Goal: Task Accomplishment & Management: Use online tool/utility

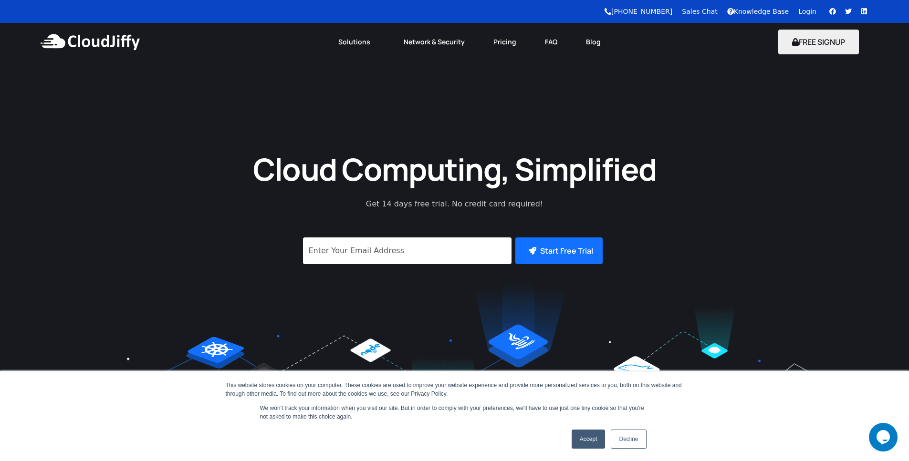
click at [814, 10] on link "Login" at bounding box center [807, 12] width 18 height 8
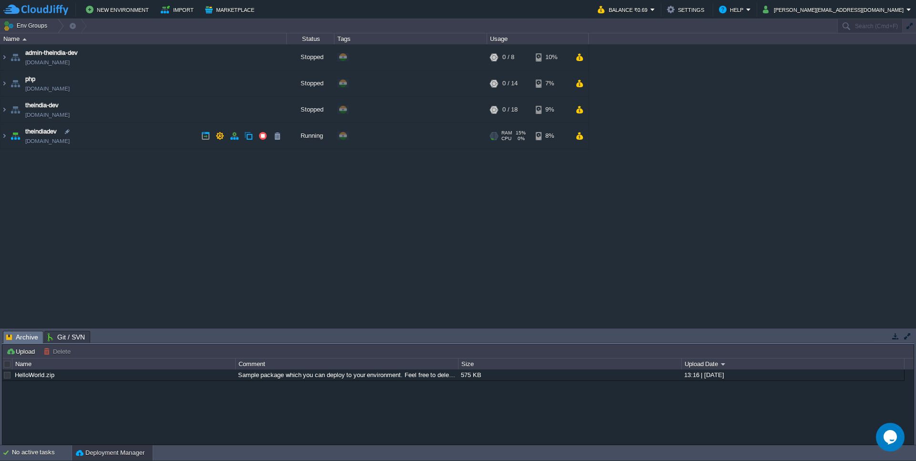
click at [43, 133] on span "theindiadev" at bounding box center [40, 132] width 31 height 10
click at [9, 136] on img at bounding box center [15, 136] width 13 height 26
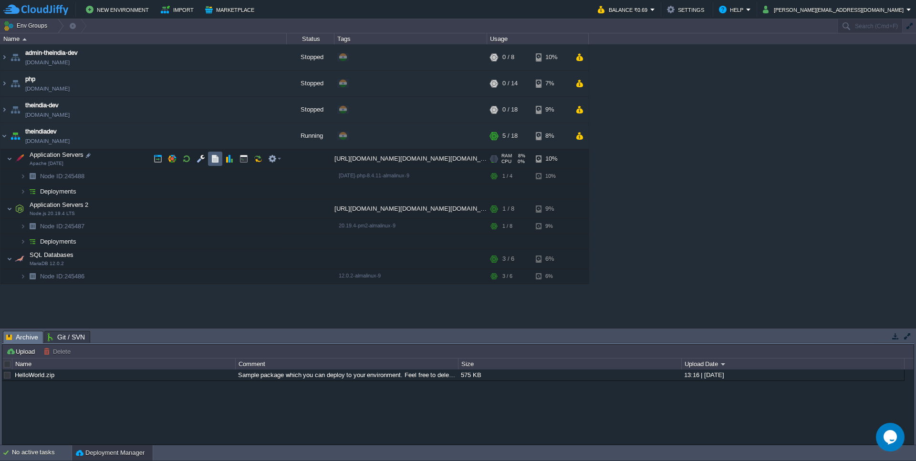
click at [220, 163] on td at bounding box center [215, 159] width 14 height 14
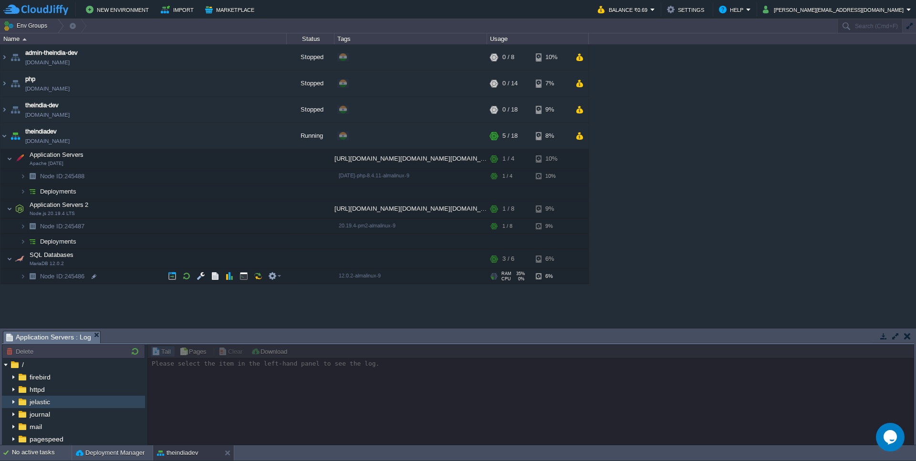
click at [44, 398] on div "jelastic" at bounding box center [73, 402] width 143 height 12
click at [17, 403] on img at bounding box center [22, 402] width 10 height 12
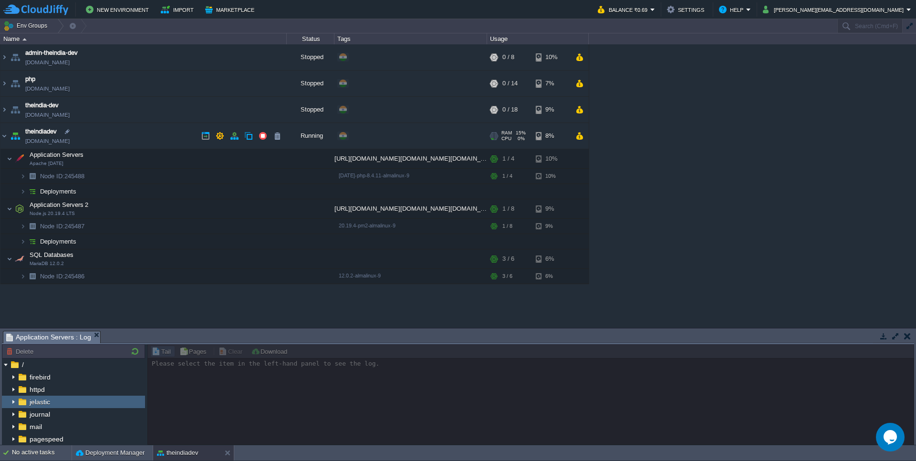
drag, startPoint x: 92, startPoint y: 145, endPoint x: 36, endPoint y: 146, distance: 55.4
click at [36, 146] on td "theindiadev [DOMAIN_NAME]" at bounding box center [143, 136] width 286 height 26
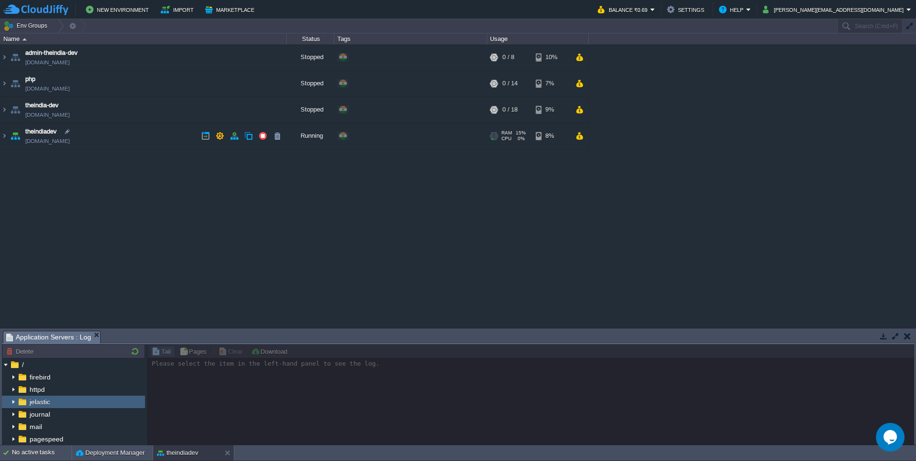
click at [51, 143] on link "[DOMAIN_NAME]" at bounding box center [47, 141] width 44 height 10
click at [14, 401] on img at bounding box center [14, 402] width 8 height 12
click at [13, 394] on img at bounding box center [14, 390] width 8 height 12
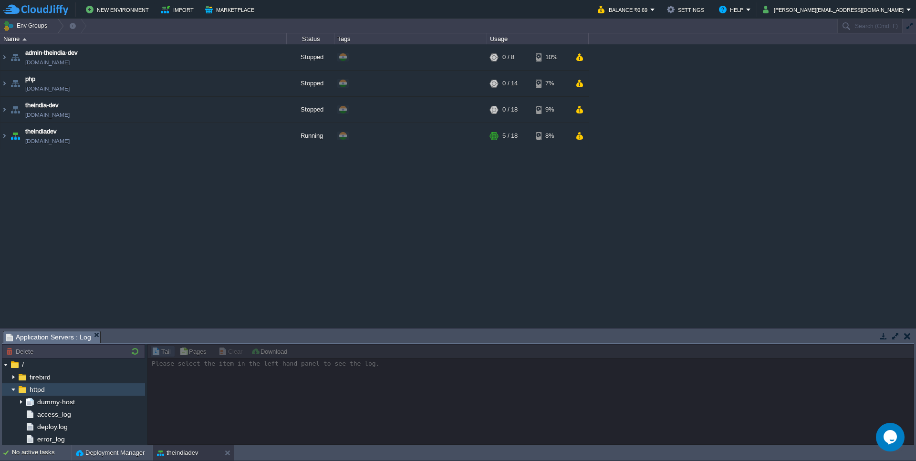
click at [16, 391] on img at bounding box center [14, 390] width 8 height 12
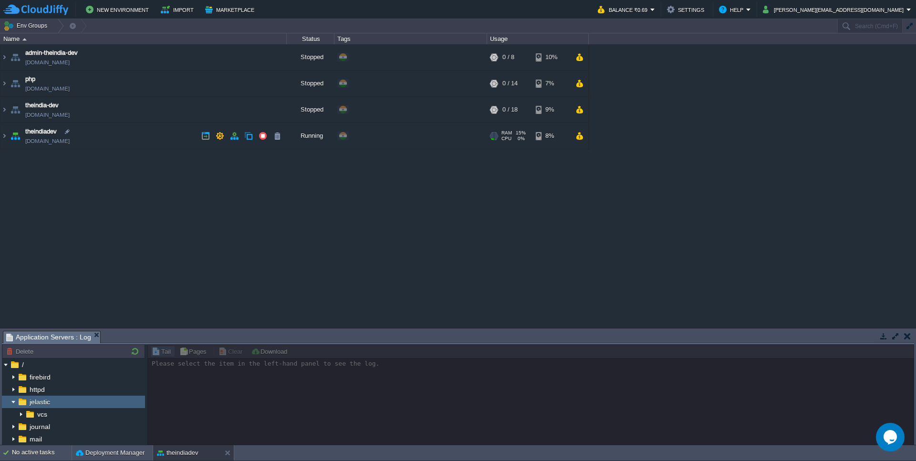
click at [91, 129] on td "theindiadev [DOMAIN_NAME]" at bounding box center [143, 136] width 286 height 26
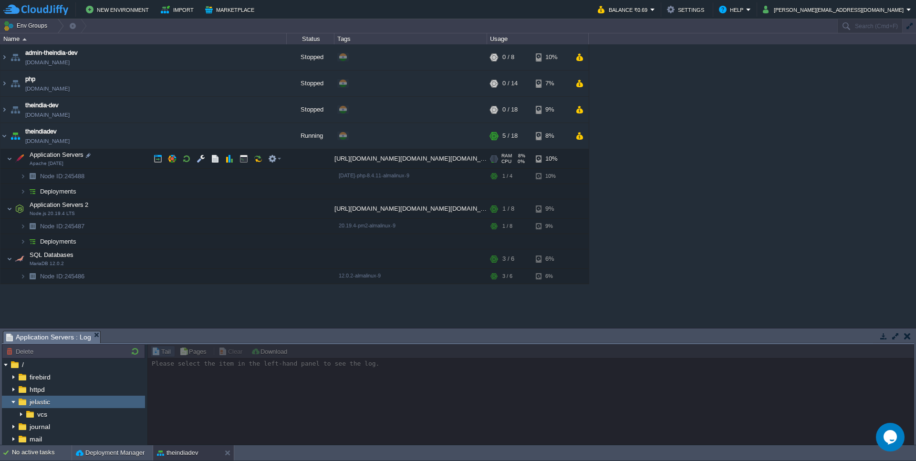
click at [116, 160] on td "Application Servers Apache [DATE]" at bounding box center [143, 159] width 286 height 20
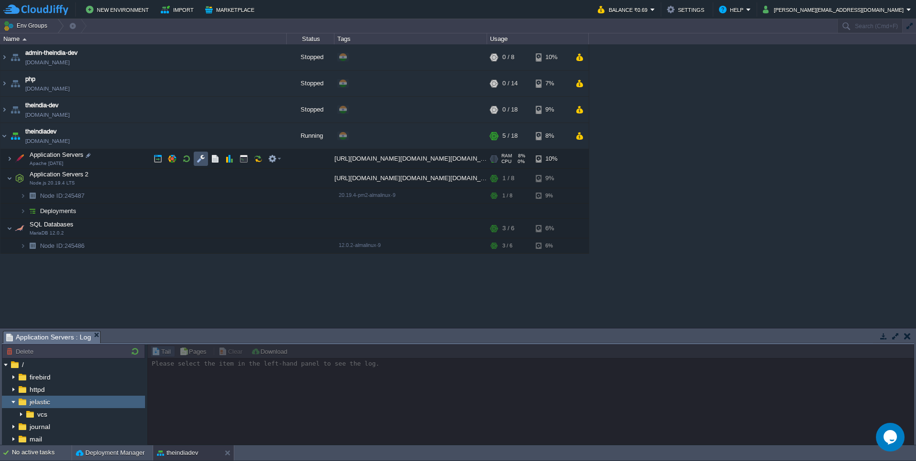
click at [201, 162] on button "button" at bounding box center [201, 159] width 9 height 9
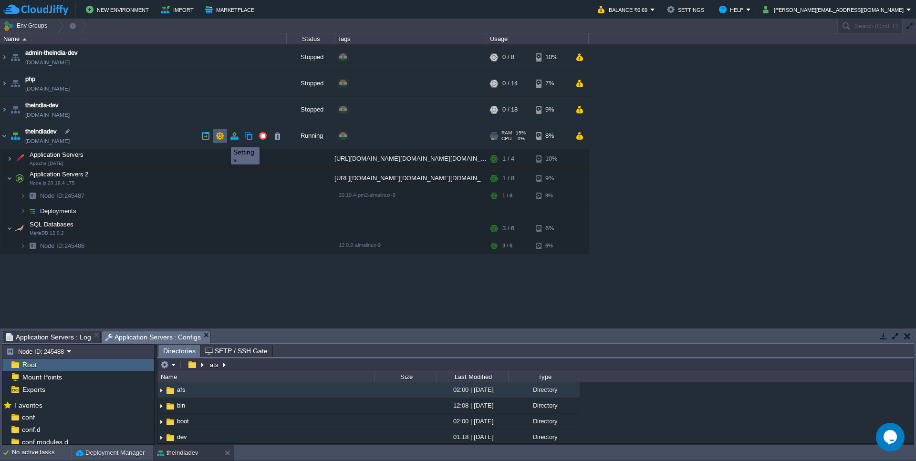
click at [222, 139] on button "button" at bounding box center [220, 136] width 9 height 9
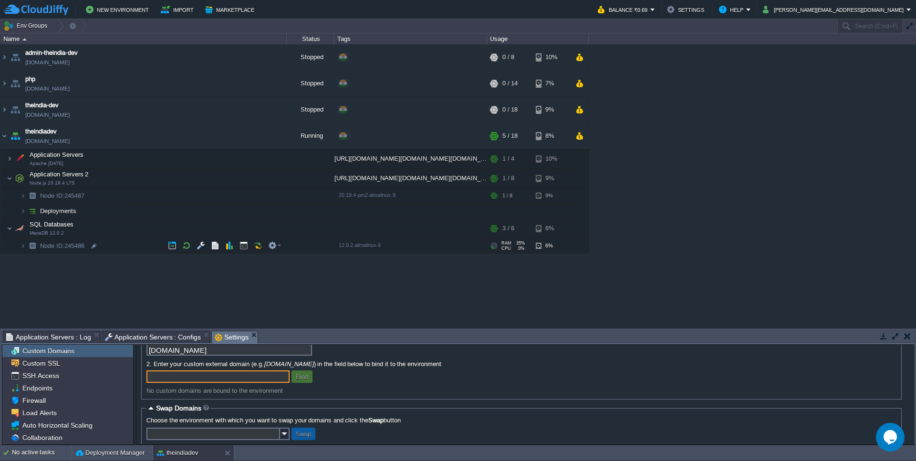
scroll to position [28, 0]
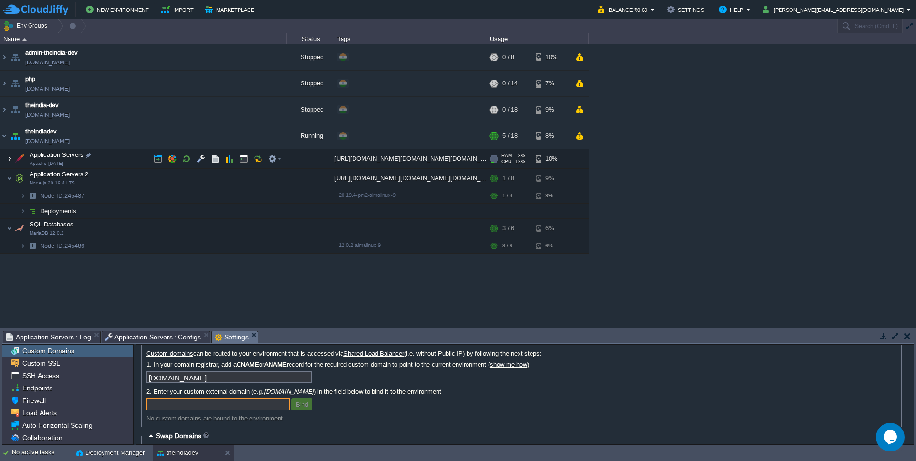
click at [11, 160] on img at bounding box center [10, 158] width 6 height 19
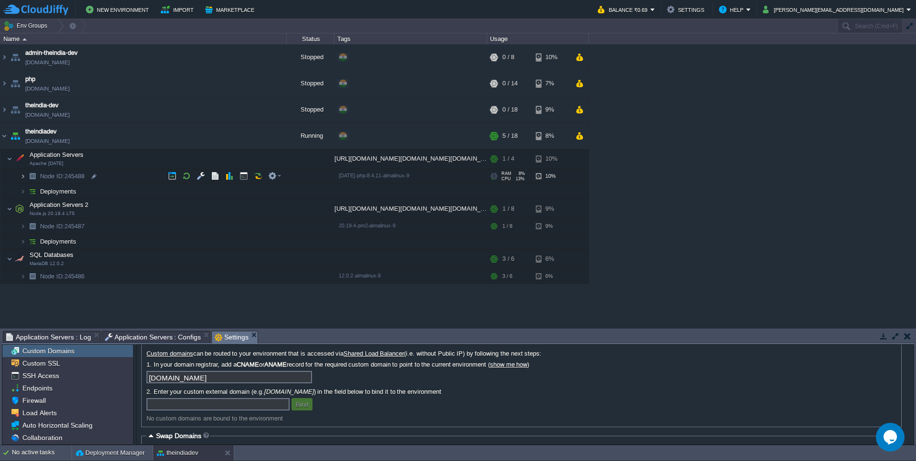
click at [23, 177] on img at bounding box center [23, 176] width 6 height 15
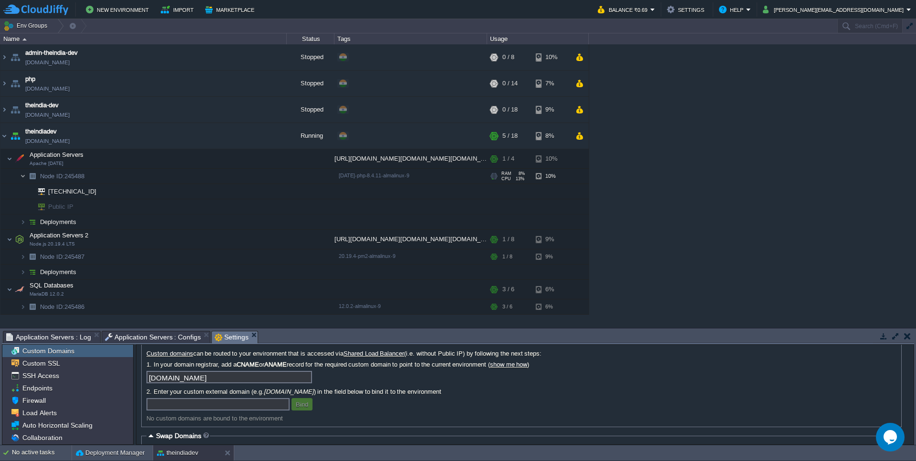
click at [23, 177] on img at bounding box center [23, 176] width 6 height 15
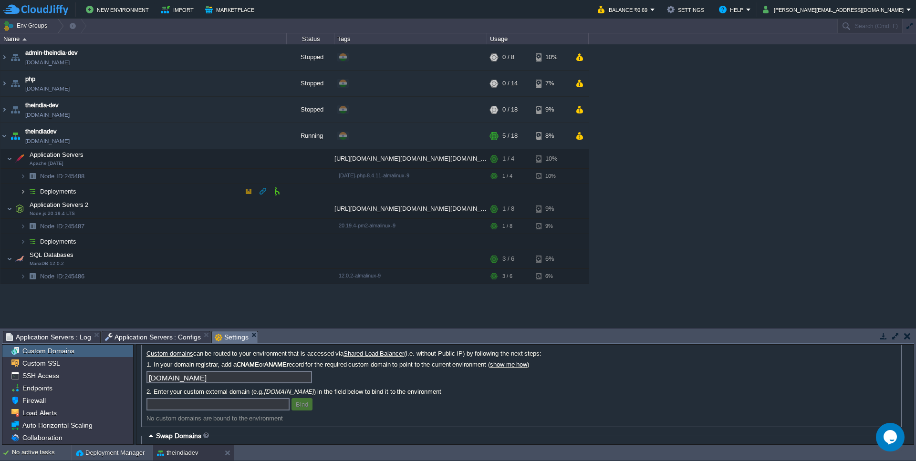
click at [22, 193] on img at bounding box center [23, 191] width 6 height 15
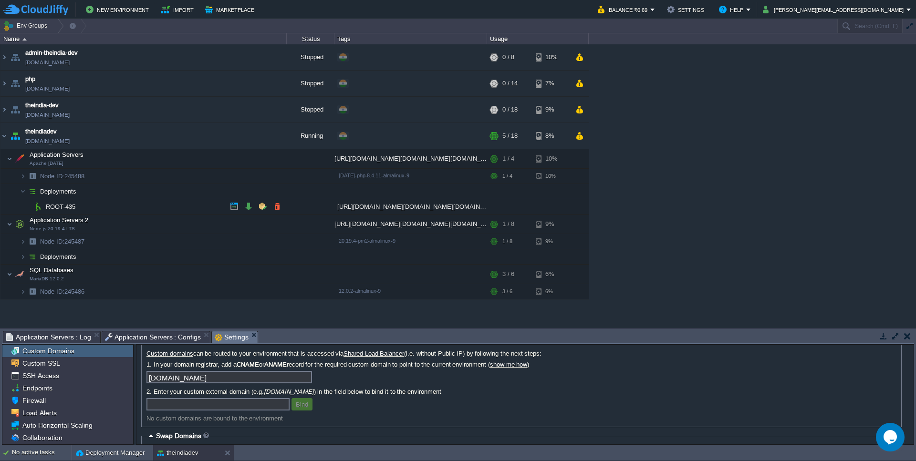
click at [67, 208] on span "ROOT-435" at bounding box center [61, 207] width 32 height 8
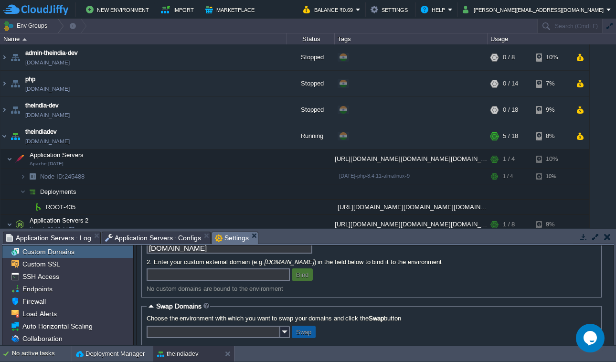
scroll to position [83, 0]
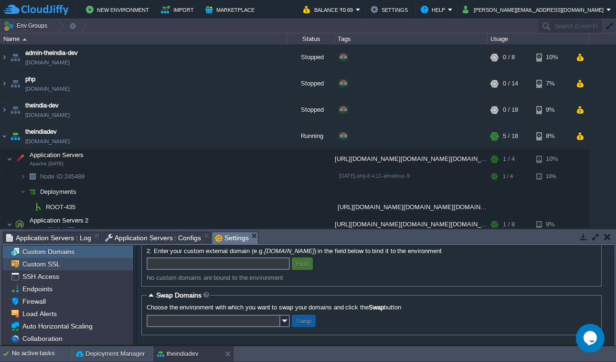
click at [42, 266] on span "Custom SSL" at bounding box center [41, 264] width 41 height 9
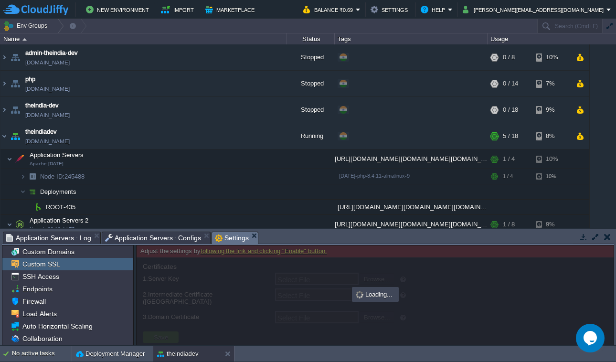
type input "Select File"
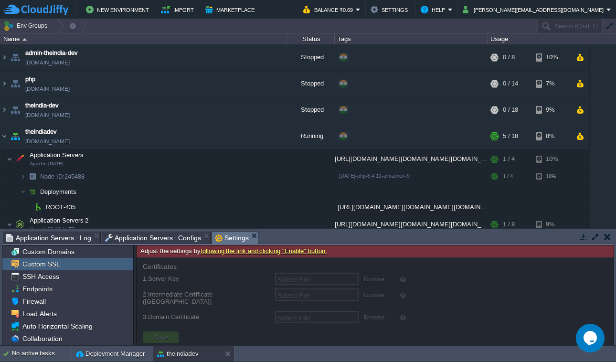
click at [243, 253] on link "following the link and clicking "Enable" button." at bounding box center [263, 250] width 126 height 7
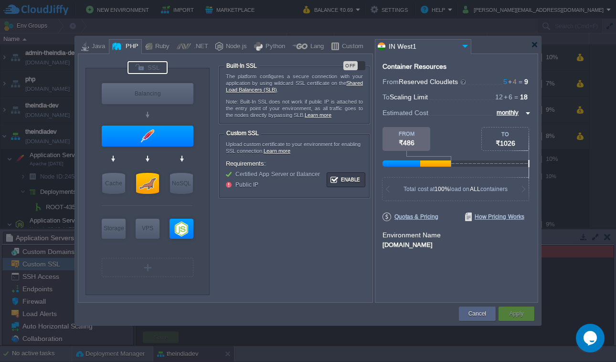
click at [360, 66] on div "OFF" at bounding box center [354, 65] width 22 height 9
type input "Apache [DATE]"
click at [523, 310] on button "Apply" at bounding box center [516, 314] width 14 height 10
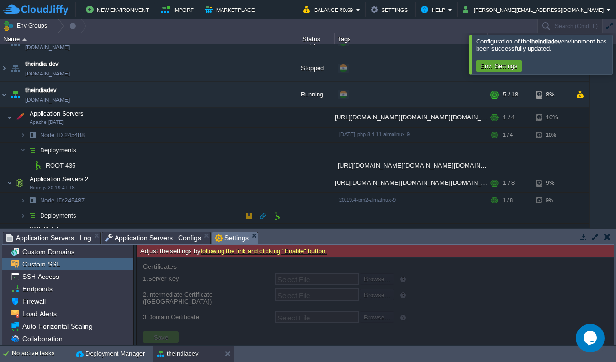
scroll to position [10, 0]
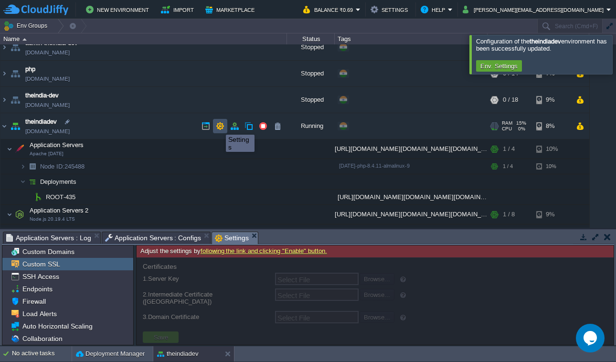
click at [219, 126] on button "button" at bounding box center [220, 126] width 9 height 9
click at [220, 127] on button "button" at bounding box center [220, 126] width 9 height 9
click at [224, 128] on button "button" at bounding box center [220, 126] width 9 height 9
click at [224, 128] on td at bounding box center [220, 126] width 14 height 14
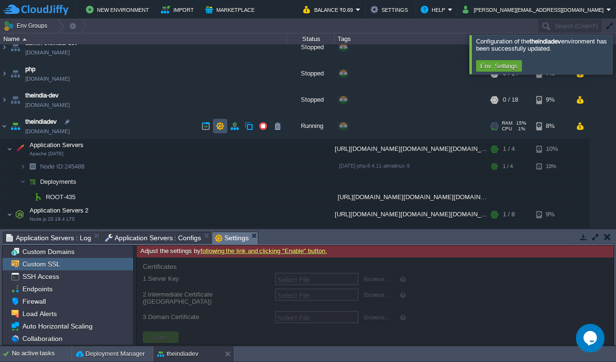
click at [220, 128] on button "button" at bounding box center [220, 126] width 9 height 9
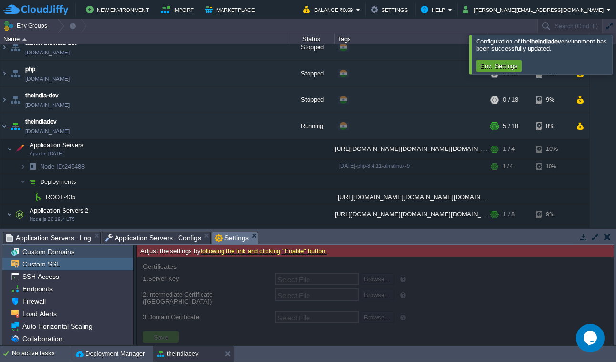
click at [41, 253] on span "Custom Domains" at bounding box center [48, 251] width 55 height 9
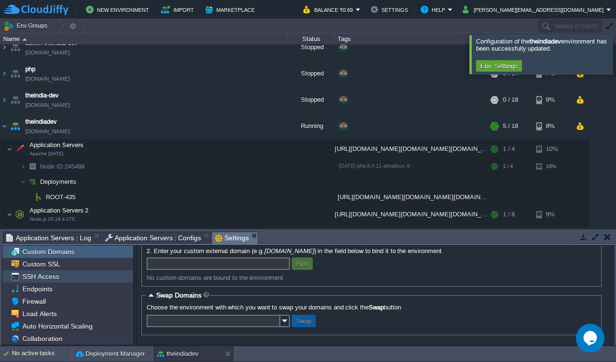
click at [71, 277] on div "SSH Access" at bounding box center [67, 276] width 131 height 12
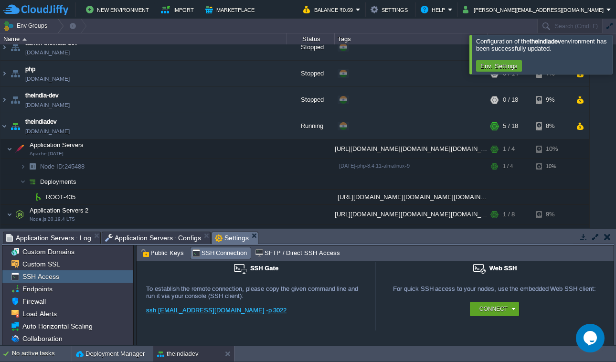
scroll to position [27, 0]
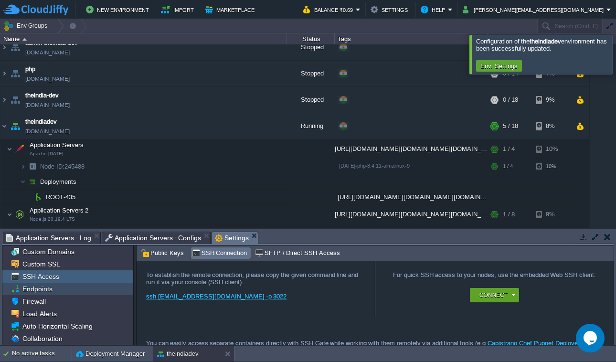
click at [49, 288] on span "Endpoints" at bounding box center [37, 288] width 33 height 9
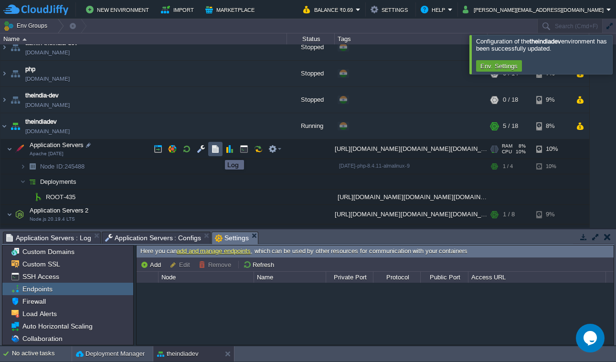
click at [218, 151] on button "button" at bounding box center [215, 149] width 9 height 9
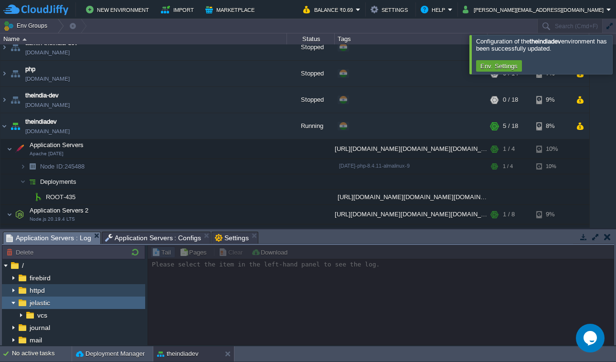
click at [50, 286] on div "httpd" at bounding box center [73, 290] width 143 height 12
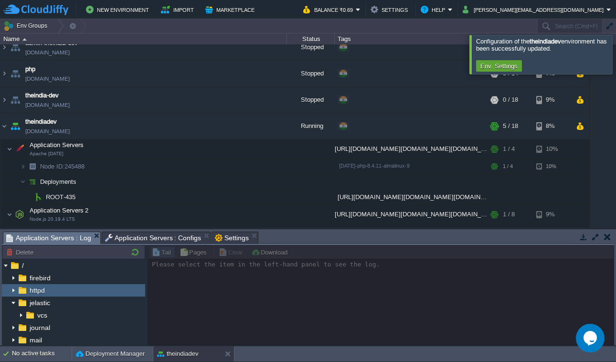
click at [50, 286] on div "httpd" at bounding box center [73, 290] width 143 height 12
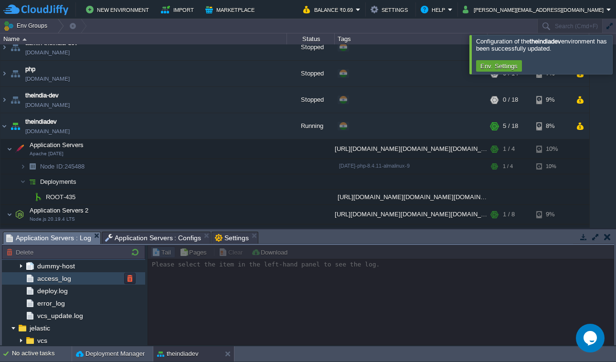
scroll to position [39, 0]
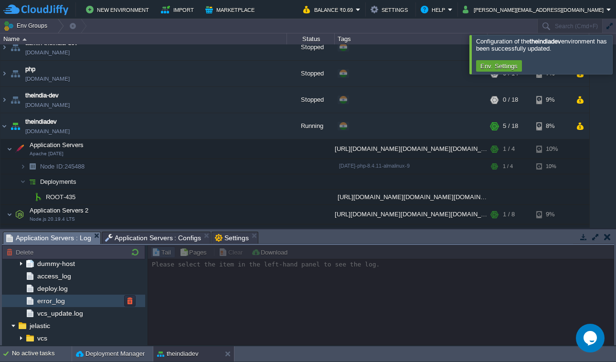
click at [51, 300] on span "error_log" at bounding box center [50, 300] width 31 height 9
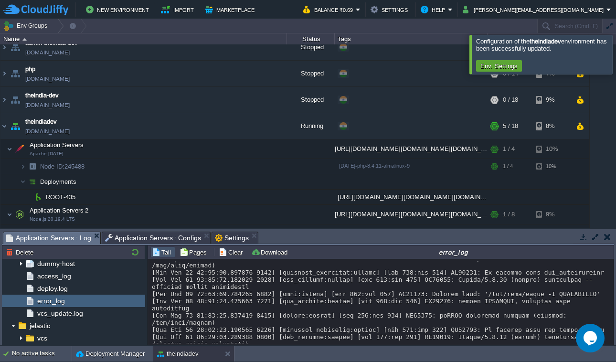
scroll to position [0, 0]
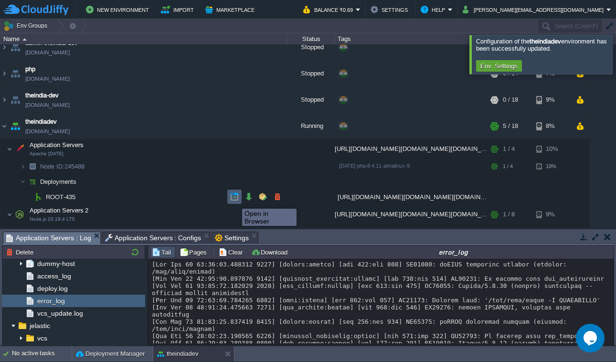
click at [235, 200] on button "button" at bounding box center [234, 196] width 9 height 9
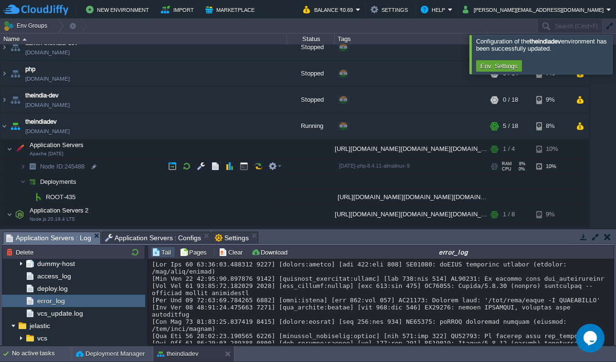
click at [26, 166] on img at bounding box center [32, 166] width 13 height 15
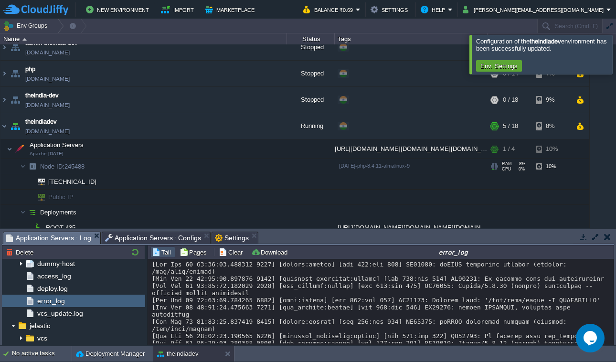
click at [26, 166] on img at bounding box center [32, 166] width 13 height 15
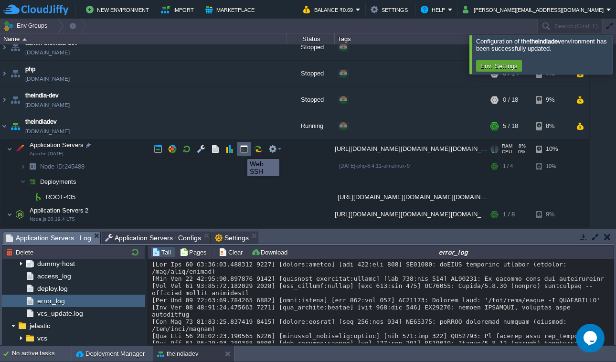
click at [242, 150] on button "button" at bounding box center [244, 149] width 9 height 9
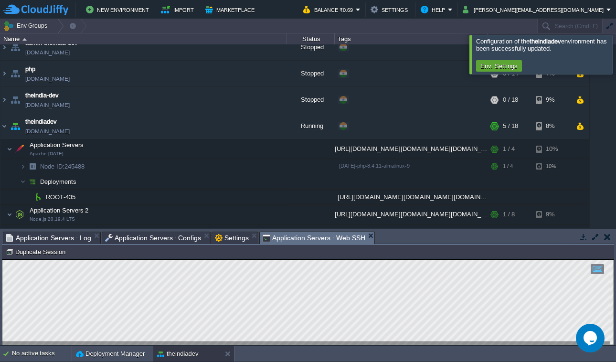
scroll to position [5, 0]
click at [273, 184] on td at bounding box center [277, 181] width 14 height 14
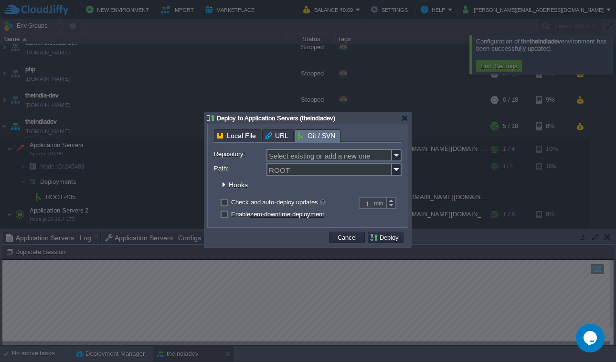
click at [336, 179] on div at bounding box center [308, 179] width 188 height 3
click at [337, 173] on input "Path:" at bounding box center [328, 169] width 125 height 12
type input "ROOT"
click at [390, 157] on input "Repository:" at bounding box center [328, 155] width 125 height 12
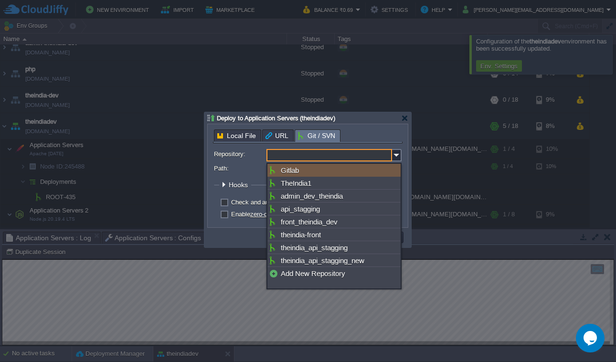
click at [349, 172] on div "Gitlab" at bounding box center [333, 170] width 133 height 13
type input "Gitlab"
type input "main"
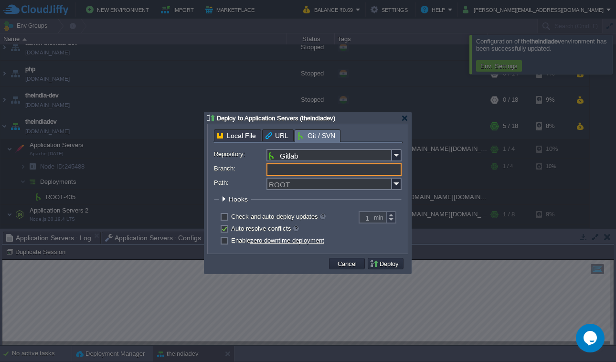
click at [347, 171] on input "Branch:" at bounding box center [333, 169] width 135 height 12
click at [365, 169] on input "Branch:" at bounding box center [333, 169] width 135 height 12
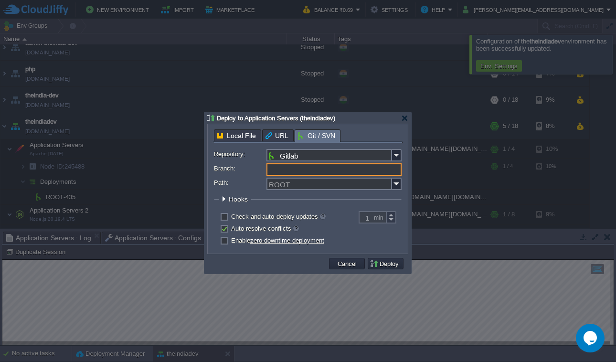
type input "main"
click at [356, 184] on input "Path:" at bounding box center [328, 184] width 125 height 12
type input "ROOT"
click at [403, 186] on div "Local File URL Git / SVN Repository: Gitlab Branch: main Path: ROOT Build A Mav…" at bounding box center [308, 188] width 200 height 129
click at [399, 186] on img at bounding box center [397, 184] width 10 height 12
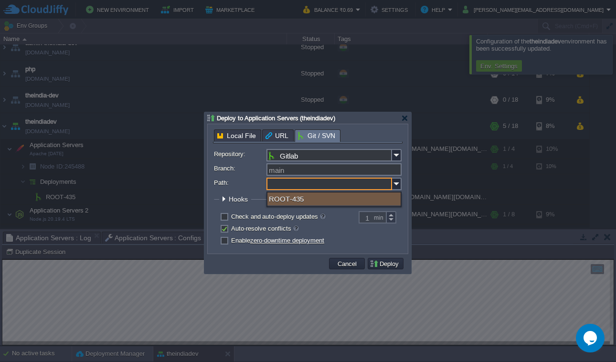
click at [336, 198] on div "ROOT-435" at bounding box center [333, 198] width 133 height 13
type input "ROOT-435"
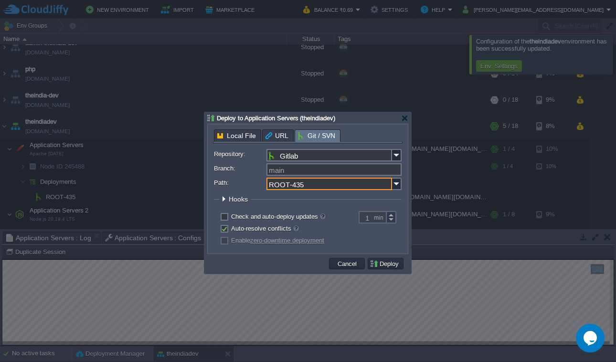
click at [224, 200] on div at bounding box center [223, 198] width 7 height 7
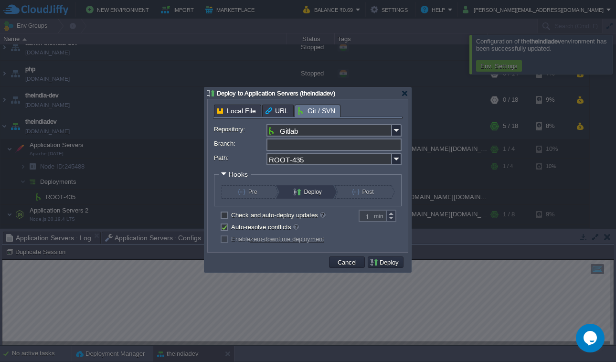
click at [331, 149] on input "Branch:" at bounding box center [333, 144] width 135 height 12
type input "main"
click at [377, 162] on input "ROOT-435" at bounding box center [328, 159] width 125 height 12
click at [376, 162] on input "ROOT-435" at bounding box center [328, 159] width 125 height 12
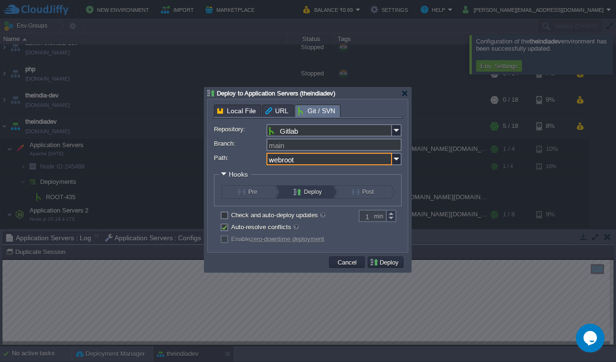
type input "webroot"
click at [330, 146] on input "Branch:" at bounding box center [333, 144] width 135 height 12
type input "main"
click at [395, 160] on img at bounding box center [397, 159] width 10 height 12
click at [400, 162] on img at bounding box center [397, 159] width 10 height 12
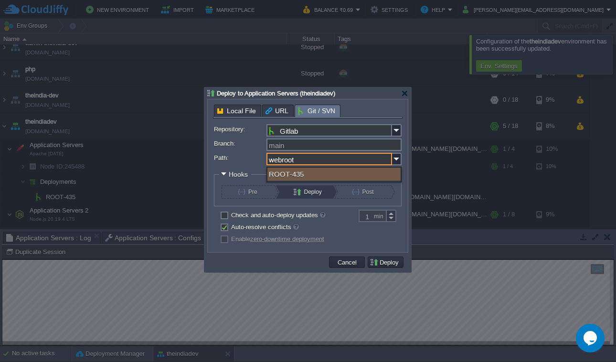
click at [312, 179] on div "ROOT-435" at bounding box center [333, 173] width 133 height 13
type input "ROOT-435"
click at [271, 163] on input "ROOT-435" at bounding box center [328, 159] width 125 height 12
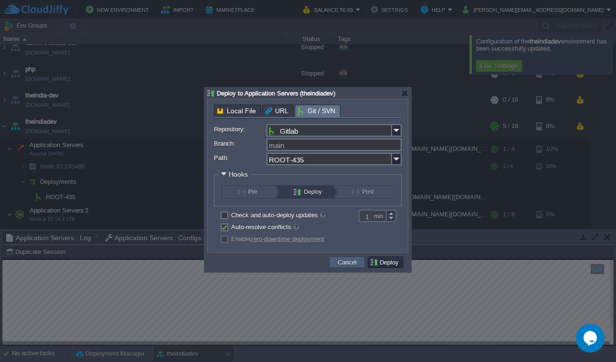
click at [350, 268] on td "Cancel" at bounding box center [347, 261] width 36 height 11
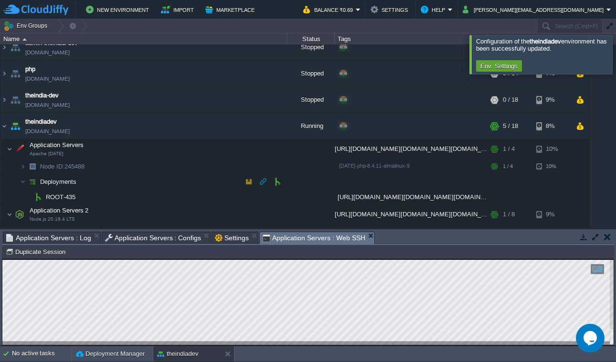
click at [71, 178] on td "Deployments" at bounding box center [143, 181] width 286 height 15
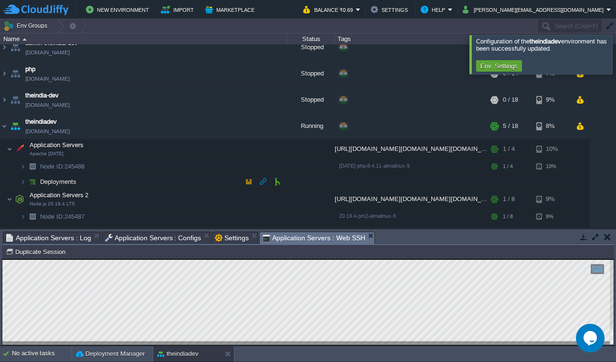
click at [69, 181] on span "Deployments" at bounding box center [58, 182] width 39 height 8
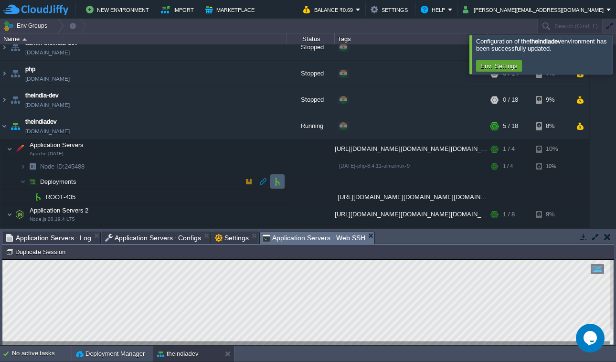
click at [279, 186] on button "button" at bounding box center [277, 181] width 9 height 9
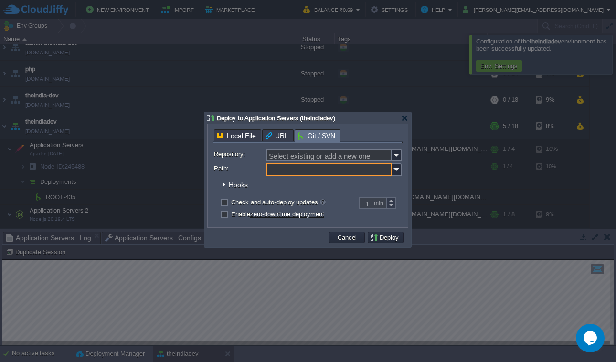
click at [309, 174] on input "Path:" at bounding box center [328, 169] width 125 height 12
type input "ROOT"
click at [393, 158] on img at bounding box center [397, 155] width 10 height 12
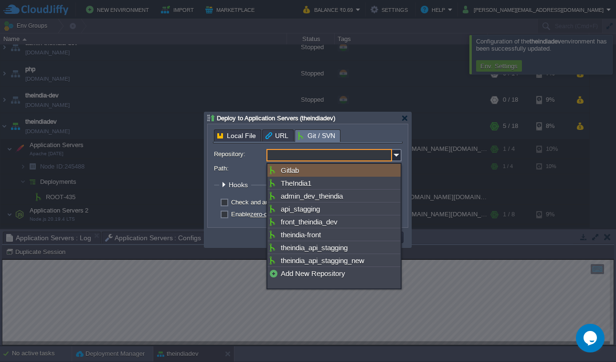
click at [329, 172] on div "Gitlab" at bounding box center [333, 170] width 133 height 13
type input "Gitlab"
type input "main"
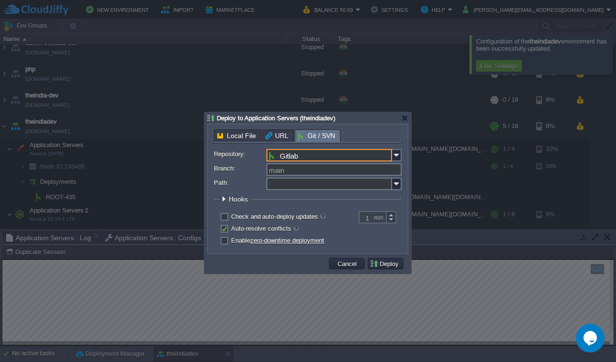
click at [309, 182] on input "Path:" at bounding box center [328, 184] width 125 height 12
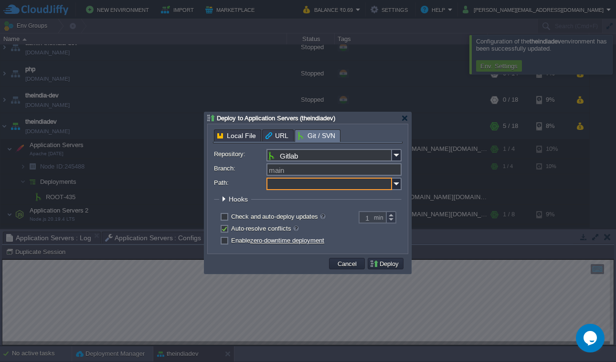
type input "ROOT"
click at [355, 206] on fieldset "Hooks Pre Build Post Pre Deploy Post Pre Update Post" at bounding box center [308, 201] width 188 height 12
click at [250, 137] on span "Local File" at bounding box center [236, 135] width 39 height 11
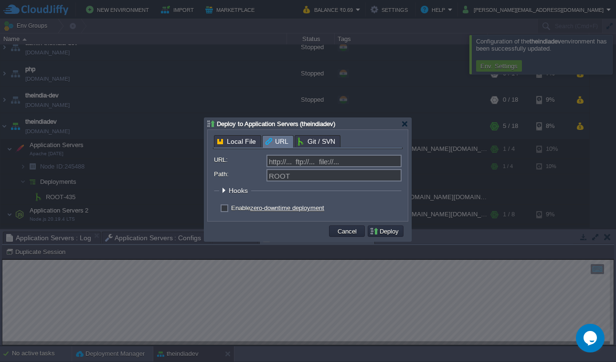
click at [272, 141] on span "URL" at bounding box center [276, 142] width 23 height 12
click at [312, 141] on div "Local File URL Git / SVN Repository: Gitlab Branch: main Path: ROOT Build A Mav…" at bounding box center [307, 175] width 189 height 81
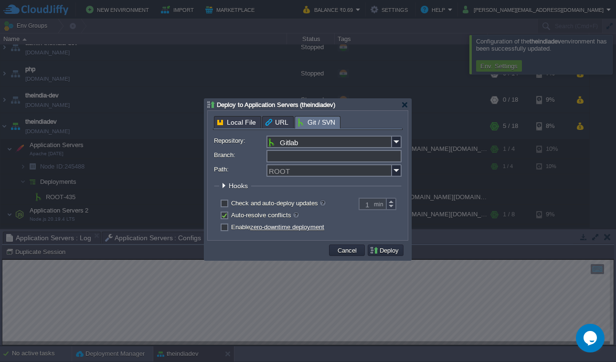
click at [293, 161] on input "Branch:" at bounding box center [333, 156] width 135 height 12
type input "main"
type input "ROOT"
click at [380, 252] on button "Deploy" at bounding box center [385, 250] width 32 height 9
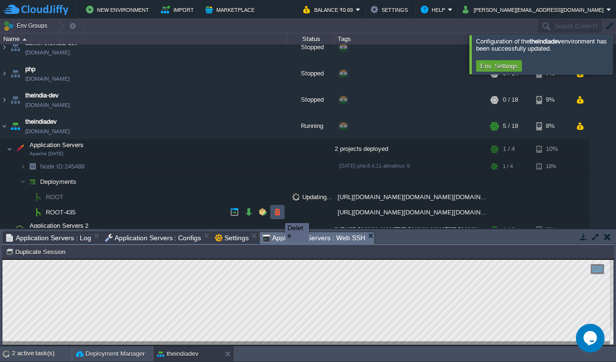
click at [278, 214] on button "button" at bounding box center [277, 212] width 9 height 9
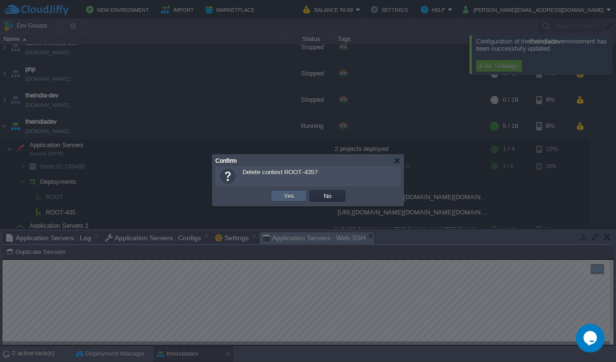
click at [294, 199] on button "Yes" at bounding box center [289, 195] width 16 height 9
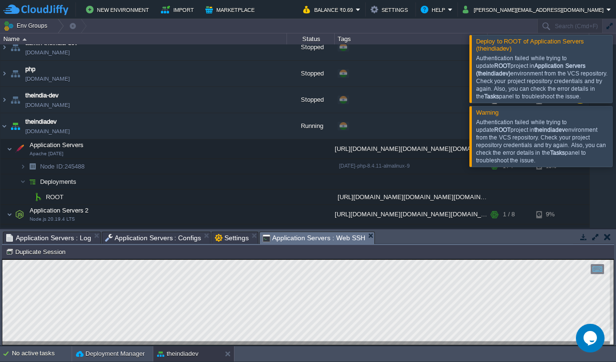
click at [543, 126] on div "Authentication failed while trying to update ROOT project in theindiadev enviro…" at bounding box center [543, 141] width 134 height 46
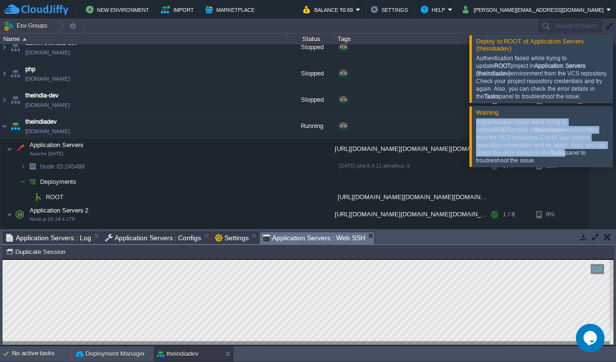
click at [543, 126] on div "Authentication failed while trying to update ROOT project in theindiadev enviro…" at bounding box center [543, 141] width 134 height 46
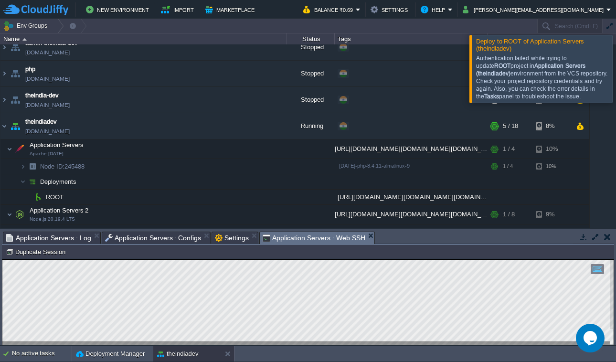
click at [530, 73] on div "Authentication failed while trying to update ROOT project in Application Server…" at bounding box center [543, 77] width 134 height 46
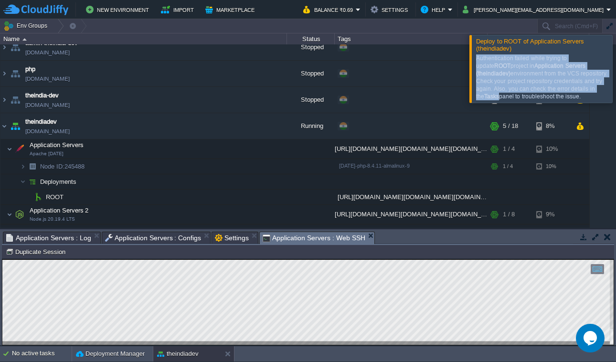
click at [530, 73] on div "Authentication failed while trying to update ROOT project in Application Server…" at bounding box center [543, 77] width 134 height 46
click at [278, 200] on button "button" at bounding box center [277, 196] width 9 height 9
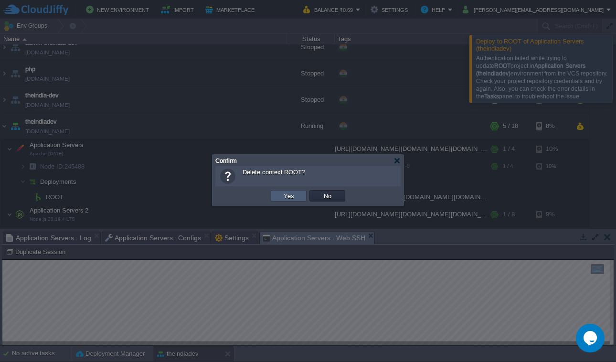
click at [291, 197] on button "Yes" at bounding box center [289, 195] width 16 height 9
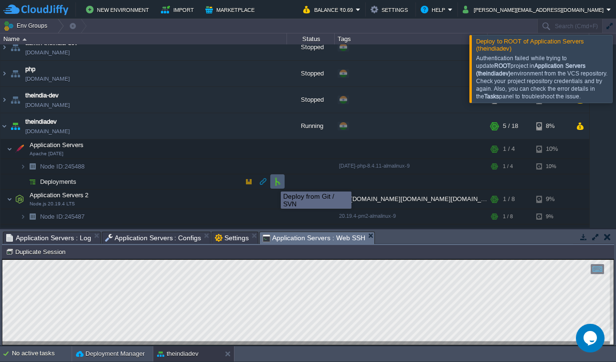
click at [279, 183] on button "button" at bounding box center [277, 181] width 9 height 9
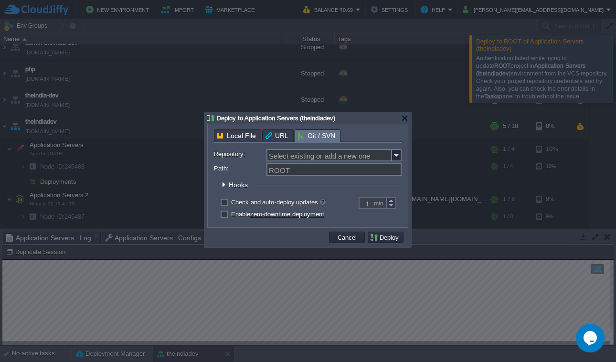
click at [404, 158] on div "Local File URL Git / SVN Repository: Select existing or add a new one Branch: m…" at bounding box center [308, 175] width 200 height 103
click at [399, 158] on img at bounding box center [397, 155] width 10 height 12
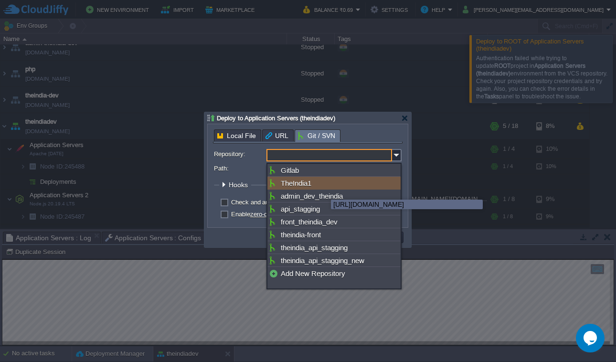
click at [321, 188] on div "TheIndia1" at bounding box center [333, 183] width 133 height 13
type input "TheIndia1"
type input "main"
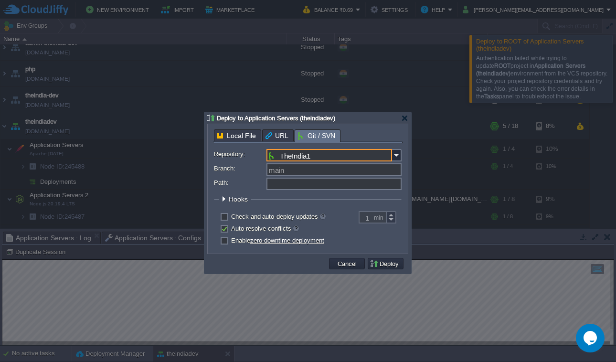
click at [323, 183] on input "Path:" at bounding box center [333, 184] width 135 height 12
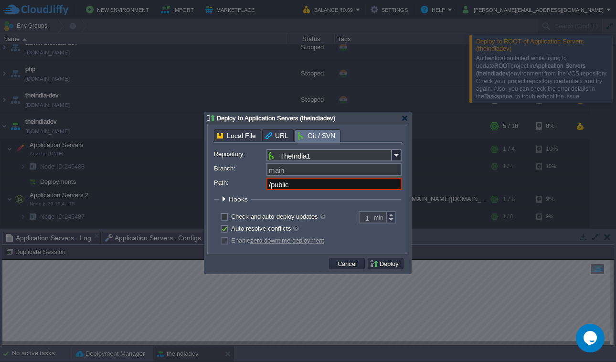
click at [323, 194] on form "Repository: TheIndia1 Branch: main Path: /public Build A Maven node is required…" at bounding box center [308, 198] width 188 height 99
click at [327, 189] on input "/public" at bounding box center [333, 184] width 135 height 12
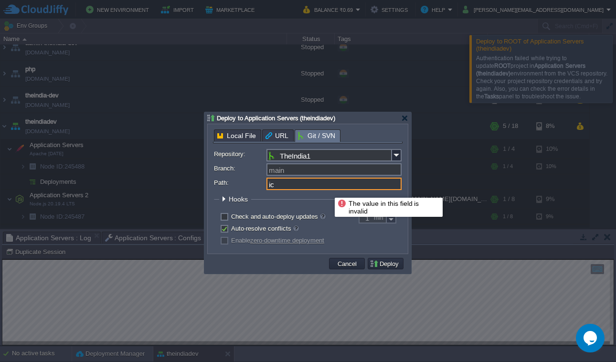
type input "c"
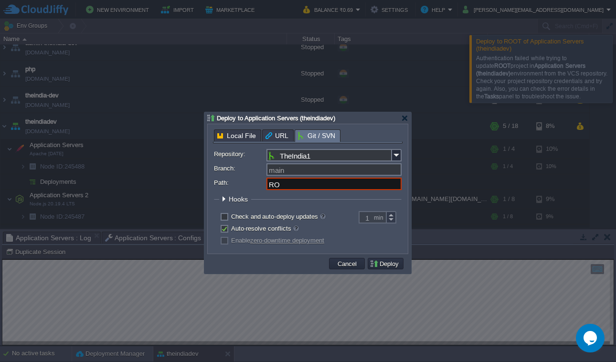
type input "R"
type input "public"
click at [388, 264] on button "Deploy" at bounding box center [385, 263] width 32 height 9
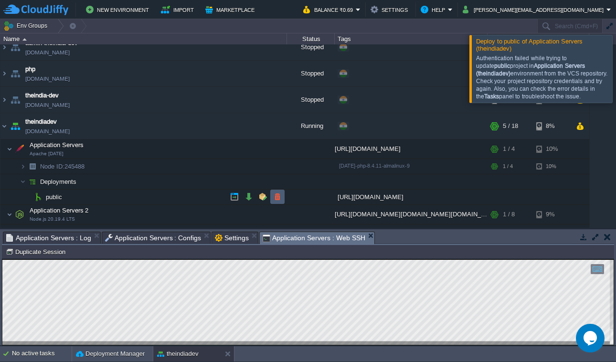
click at [281, 199] on button "button" at bounding box center [277, 196] width 9 height 9
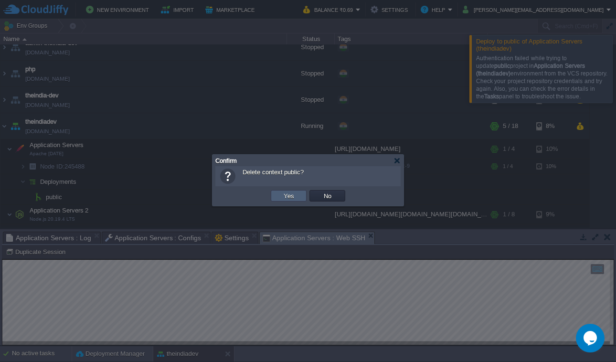
click at [281, 199] on td "Yes" at bounding box center [289, 195] width 36 height 11
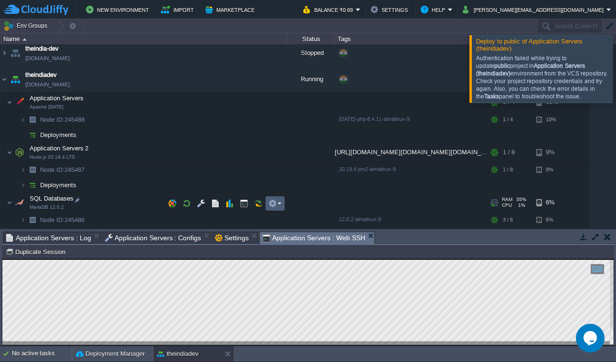
scroll to position [57, 0]
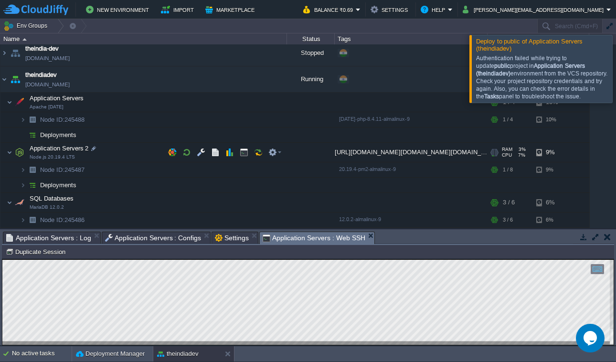
click at [339, 155] on div "[URL][DOMAIN_NAME][DOMAIN_NAME][DOMAIN_NAME]" at bounding box center [411, 152] width 153 height 19
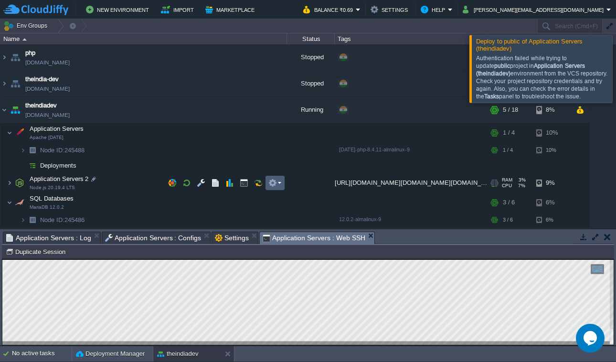
click at [281, 183] on em at bounding box center [274, 182] width 13 height 9
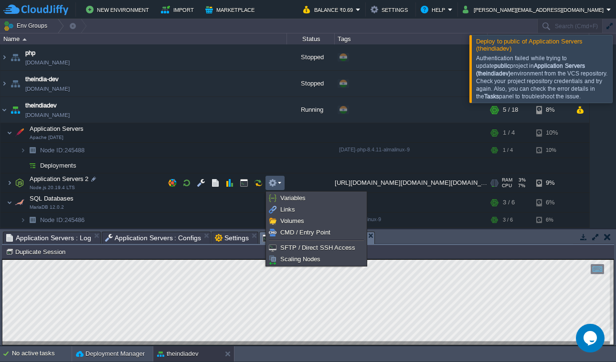
click at [353, 181] on div "[URL][DOMAIN_NAME][DOMAIN_NAME][DOMAIN_NAME]" at bounding box center [411, 182] width 153 height 19
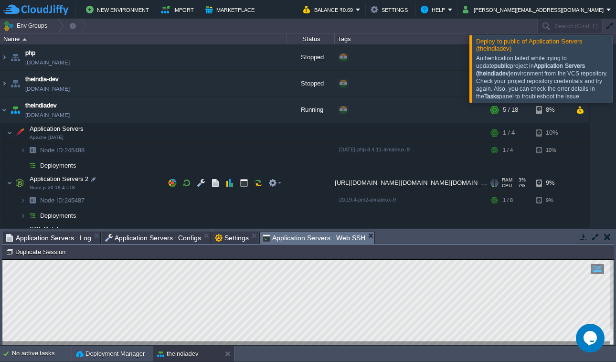
click at [346, 181] on div "[URL][DOMAIN_NAME][DOMAIN_NAME][DOMAIN_NAME]" at bounding box center [411, 182] width 153 height 19
click at [22, 215] on img at bounding box center [23, 215] width 6 height 15
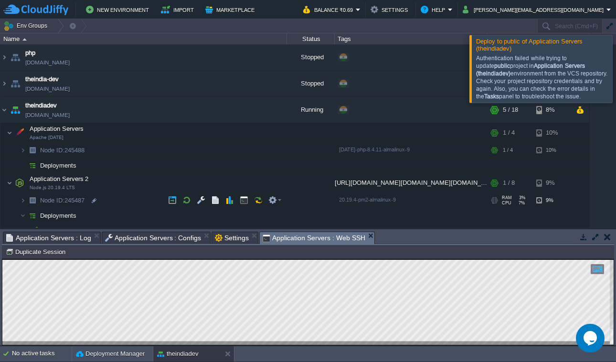
scroll to position [42, 0]
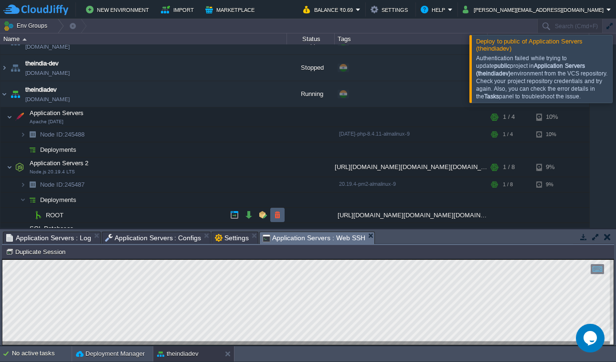
click at [275, 215] on button "button" at bounding box center [277, 214] width 9 height 9
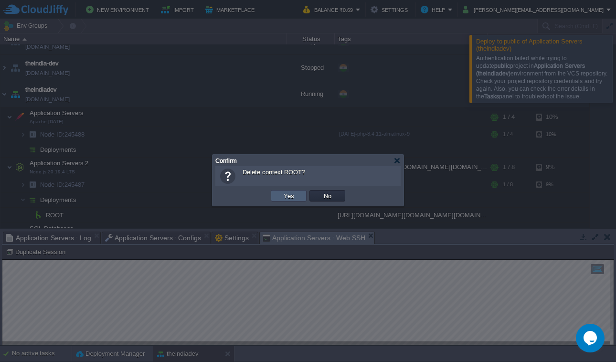
click at [283, 201] on td "Yes" at bounding box center [289, 195] width 36 height 11
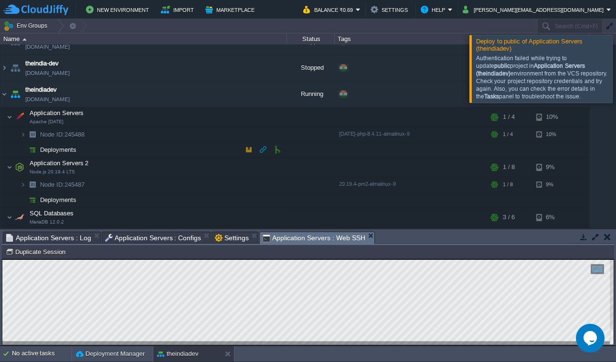
click at [269, 148] on td at bounding box center [263, 149] width 14 height 14
click at [277, 150] on button "button" at bounding box center [277, 149] width 9 height 9
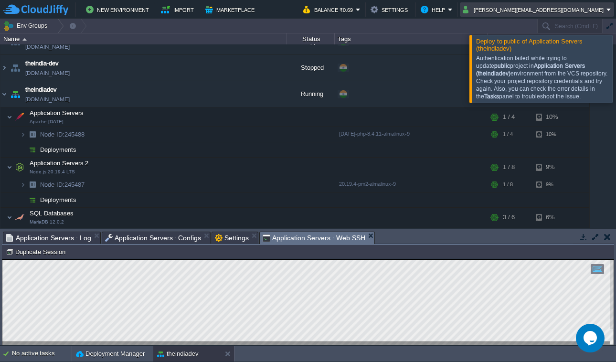
click at [568, 15] on button "[PERSON_NAME][EMAIL_ADDRESS][DOMAIN_NAME]" at bounding box center [534, 9] width 144 height 11
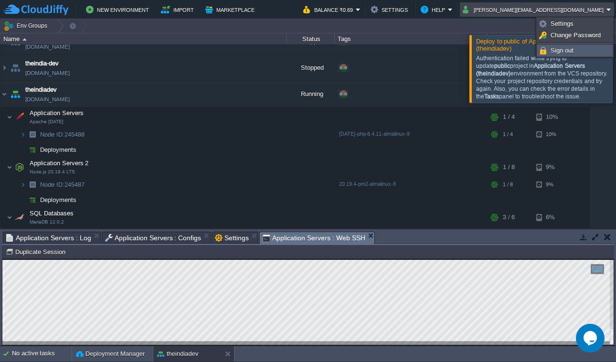
click at [568, 45] on link "Sign out" at bounding box center [574, 50] width 74 height 10
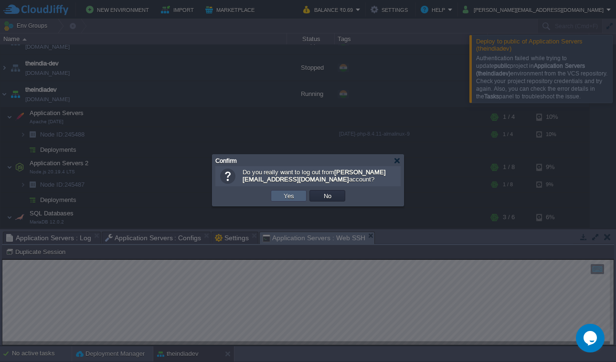
click at [285, 199] on button "Yes" at bounding box center [289, 195] width 16 height 9
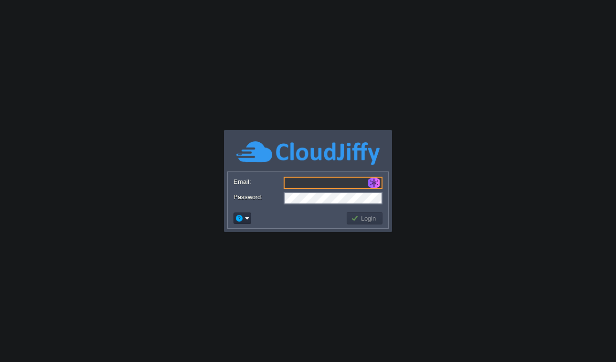
click at [335, 187] on input "Email:" at bounding box center [332, 183] width 99 height 12
click at [334, 187] on input "Email:" at bounding box center [332, 183] width 99 height 12
click at [308, 178] on input "Email:" at bounding box center [332, 183] width 99 height 12
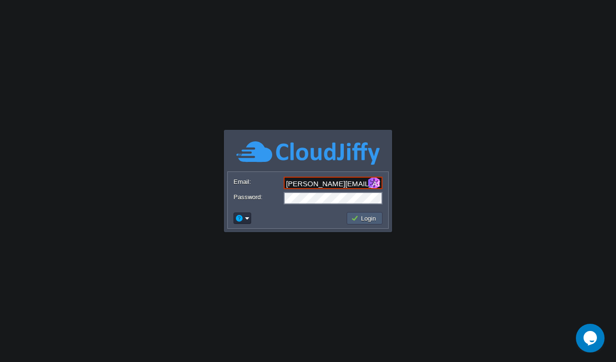
type input "[PERSON_NAME][EMAIL_ADDRESS][DOMAIN_NAME]"
click at [371, 222] on button "Login" at bounding box center [365, 218] width 28 height 9
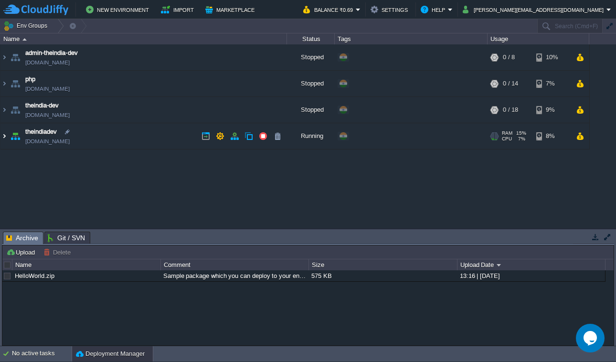
click at [4, 138] on img at bounding box center [4, 136] width 8 height 26
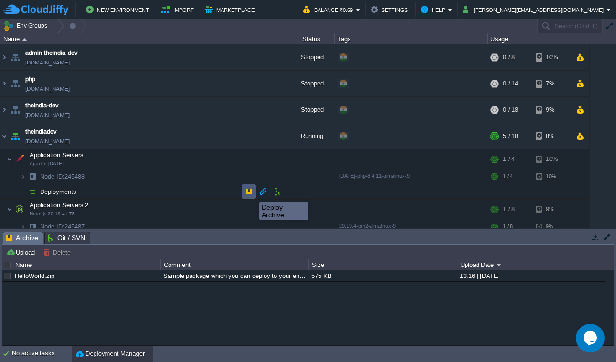
click at [249, 194] on button "button" at bounding box center [248, 191] width 9 height 9
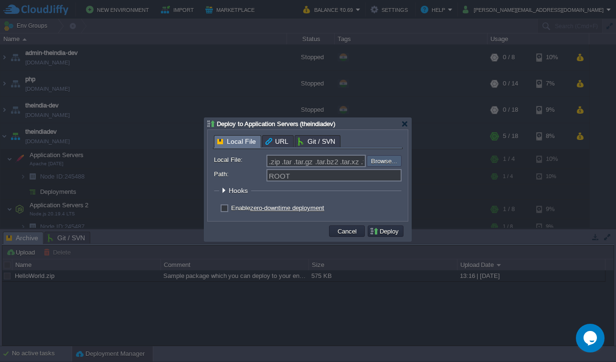
click at [390, 161] on input "file" at bounding box center [341, 160] width 121 height 11
type input "C:\fakepath\laravel-theindia.co.in-activity_booking.zip"
type input "laravel-theindia.co.in-activity_booking.zip"
click at [382, 233] on button "Deploy" at bounding box center [385, 231] width 32 height 9
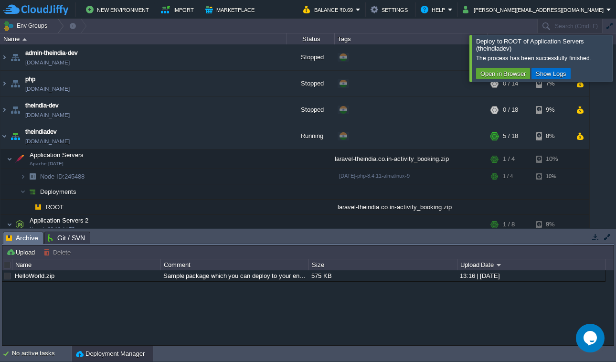
click at [544, 77] on button "Show Logs" at bounding box center [551, 73] width 36 height 9
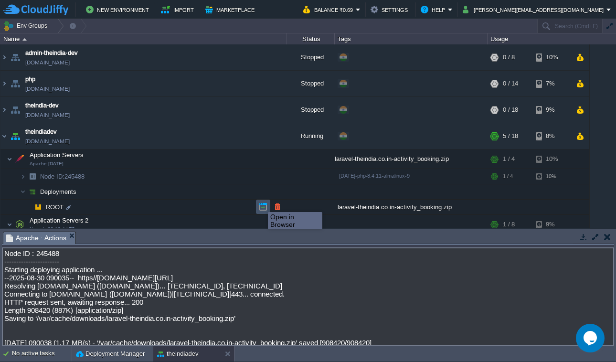
click at [261, 203] on button "button" at bounding box center [263, 206] width 9 height 9
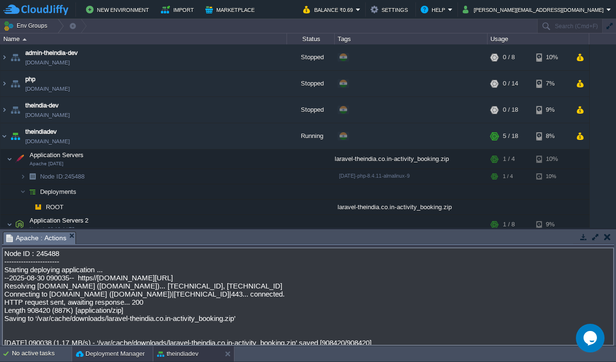
click at [104, 353] on button "Deployment Manager" at bounding box center [110, 354] width 69 height 10
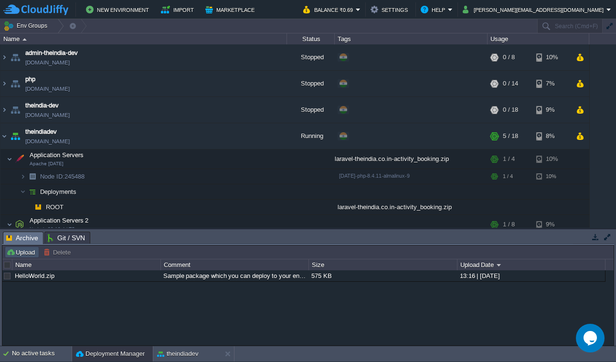
click at [21, 255] on button "Upload" at bounding box center [21, 252] width 31 height 9
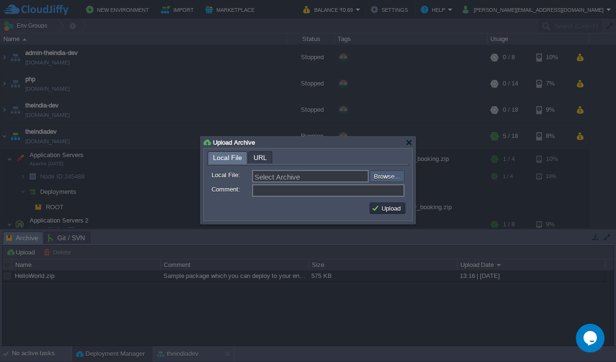
click at [392, 179] on input "file" at bounding box center [343, 175] width 121 height 11
type input "C:\fakepath\laravel-theindia.co.in-activity_booking.zip"
type input "laravel-theindia.co.in-activity_booking.zip"
click at [383, 211] on button "Upload" at bounding box center [387, 208] width 32 height 9
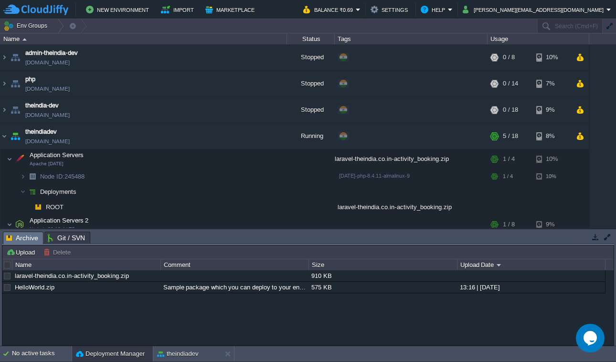
click at [81, 243] on span "Git / SVN" at bounding box center [66, 237] width 37 height 11
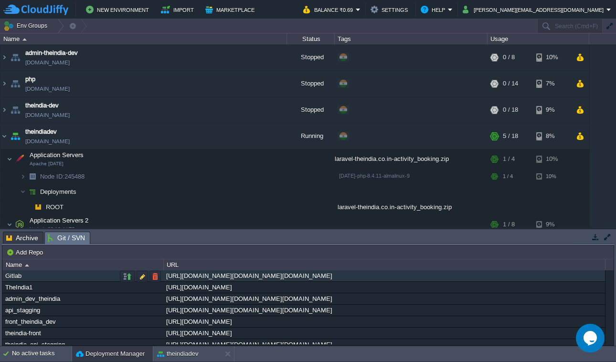
click at [119, 278] on div "Gitlab" at bounding box center [83, 275] width 160 height 11
click at [129, 278] on button "button" at bounding box center [127, 276] width 9 height 9
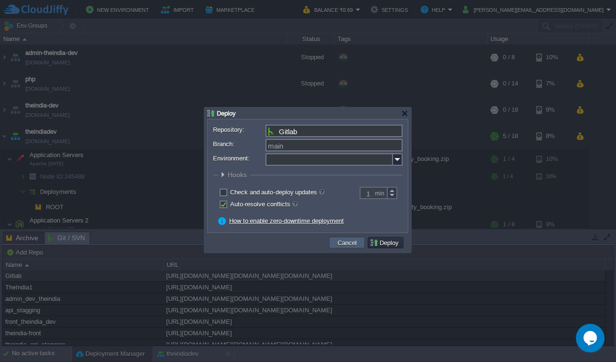
click at [339, 245] on button "Cancel" at bounding box center [347, 242] width 25 height 9
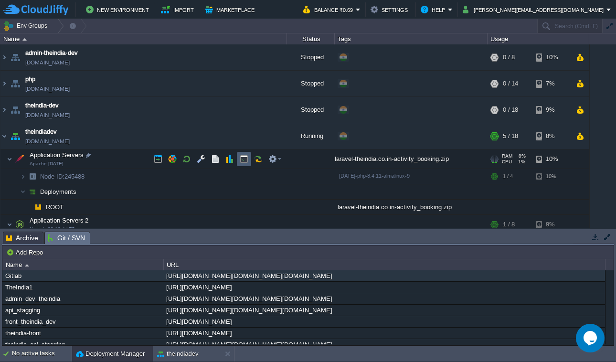
click at [251, 161] on td at bounding box center [244, 159] width 14 height 14
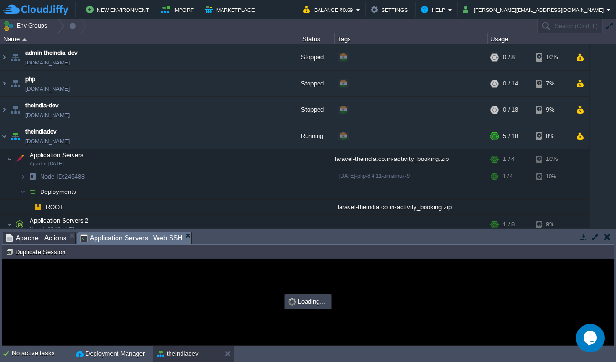
type input "#000000"
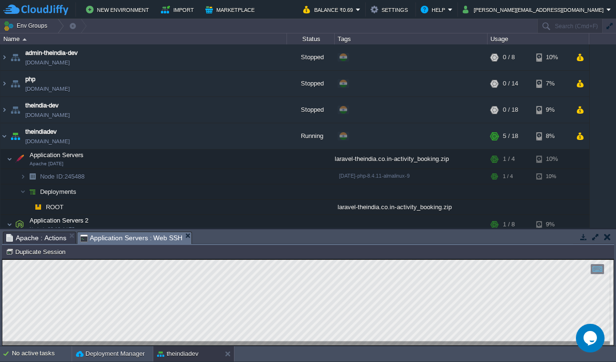
scroll to position [5, 0]
click at [272, 161] on button "button" at bounding box center [272, 159] width 9 height 9
click at [196, 161] on td at bounding box center [201, 159] width 14 height 14
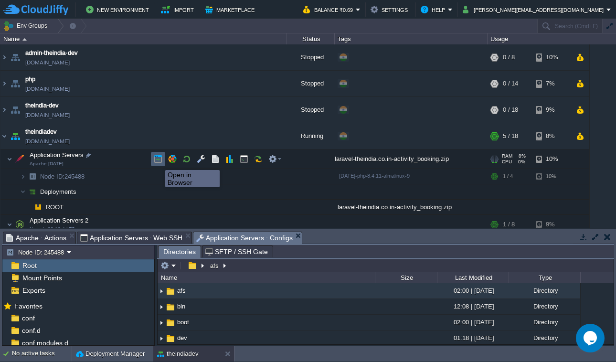
click at [158, 161] on button "button" at bounding box center [158, 159] width 9 height 9
click at [205, 161] on button "button" at bounding box center [201, 159] width 9 height 9
click at [202, 161] on button "button" at bounding box center [201, 159] width 9 height 9
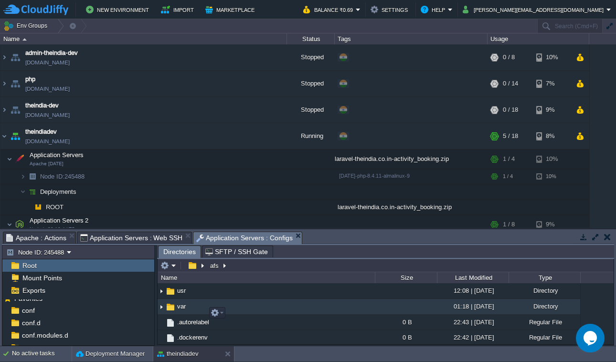
scroll to position [283, 0]
click at [215, 316] on button "button" at bounding box center [214, 312] width 9 height 9
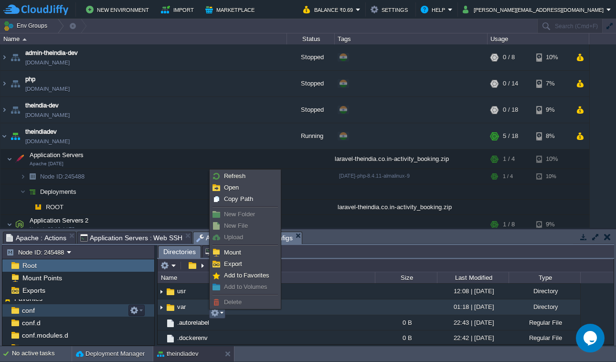
click at [48, 305] on div "conf" at bounding box center [78, 310] width 152 height 12
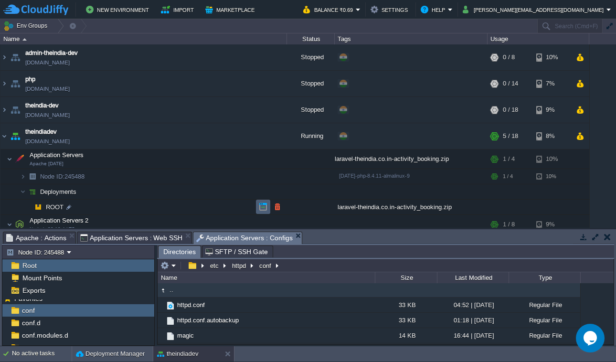
click at [257, 208] on td at bounding box center [263, 206] width 14 height 14
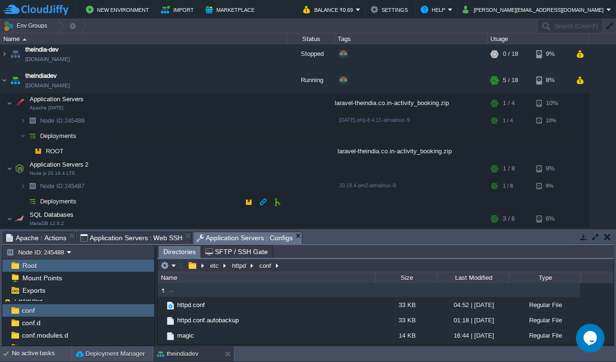
scroll to position [72, 0]
